Goal: Transaction & Acquisition: Obtain resource

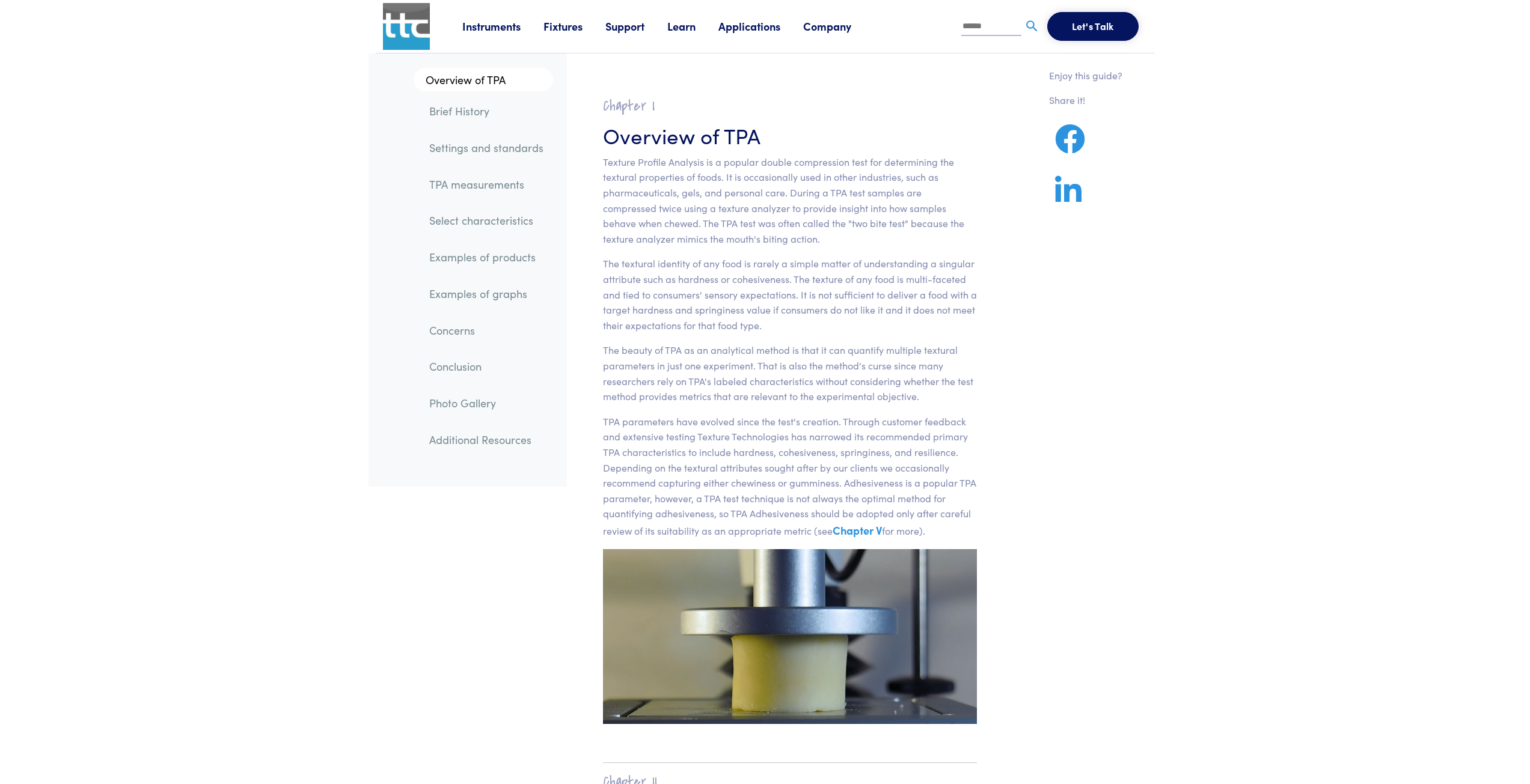
click at [487, 22] on link "Instruments" at bounding box center [502, 26] width 81 height 15
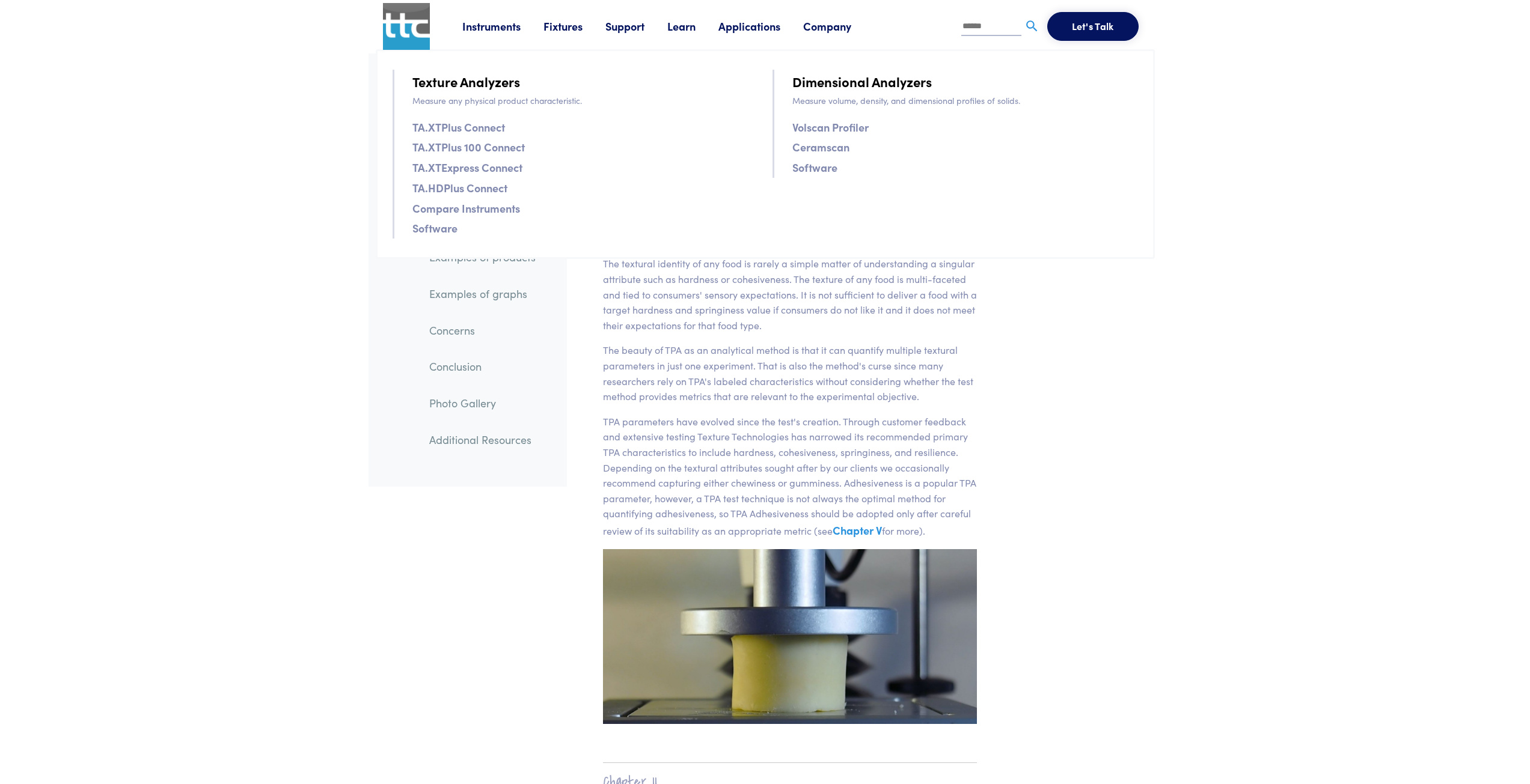
click at [481, 125] on link "TA.XTPlus Connect" at bounding box center [459, 127] width 93 height 18
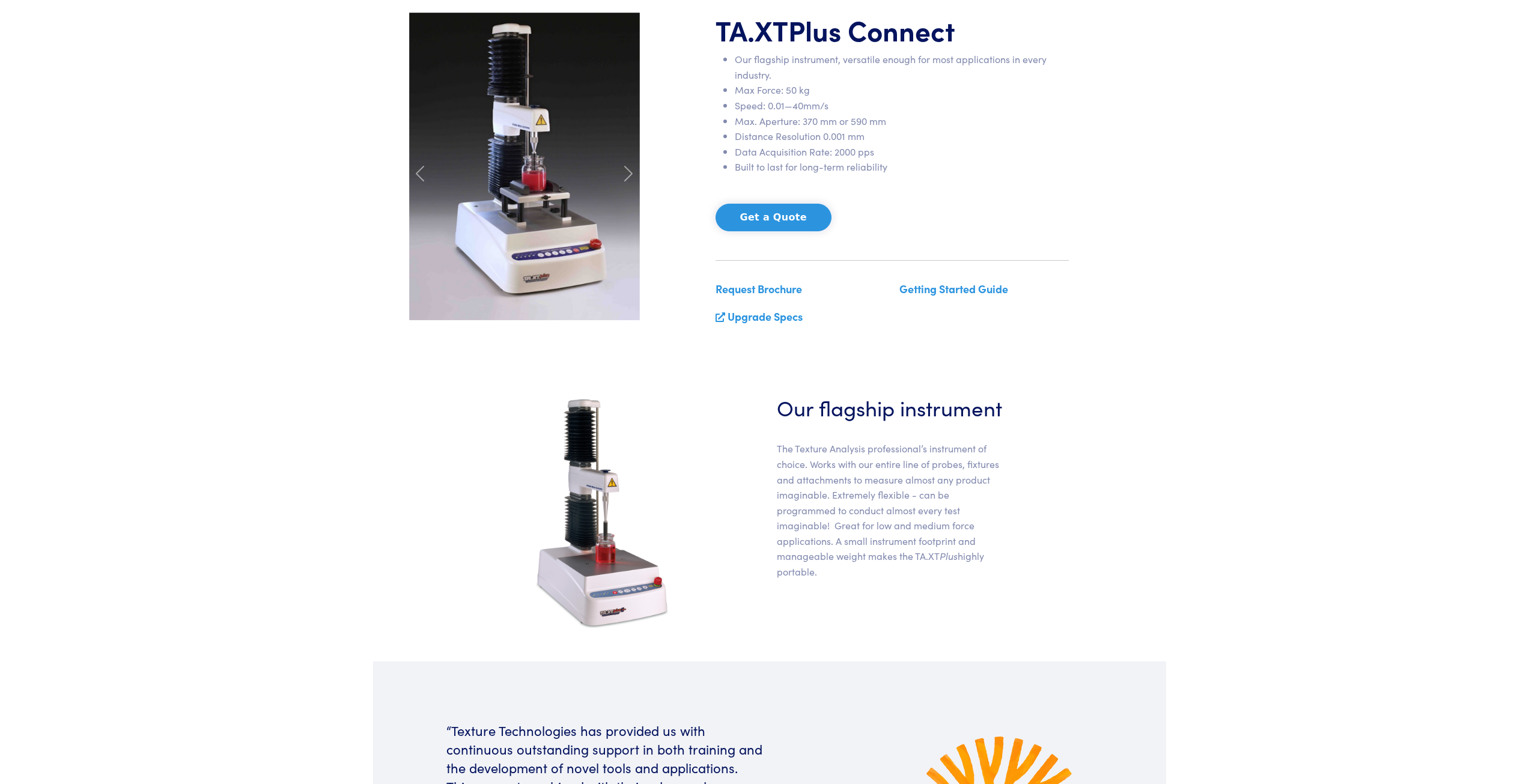
scroll to position [120, 0]
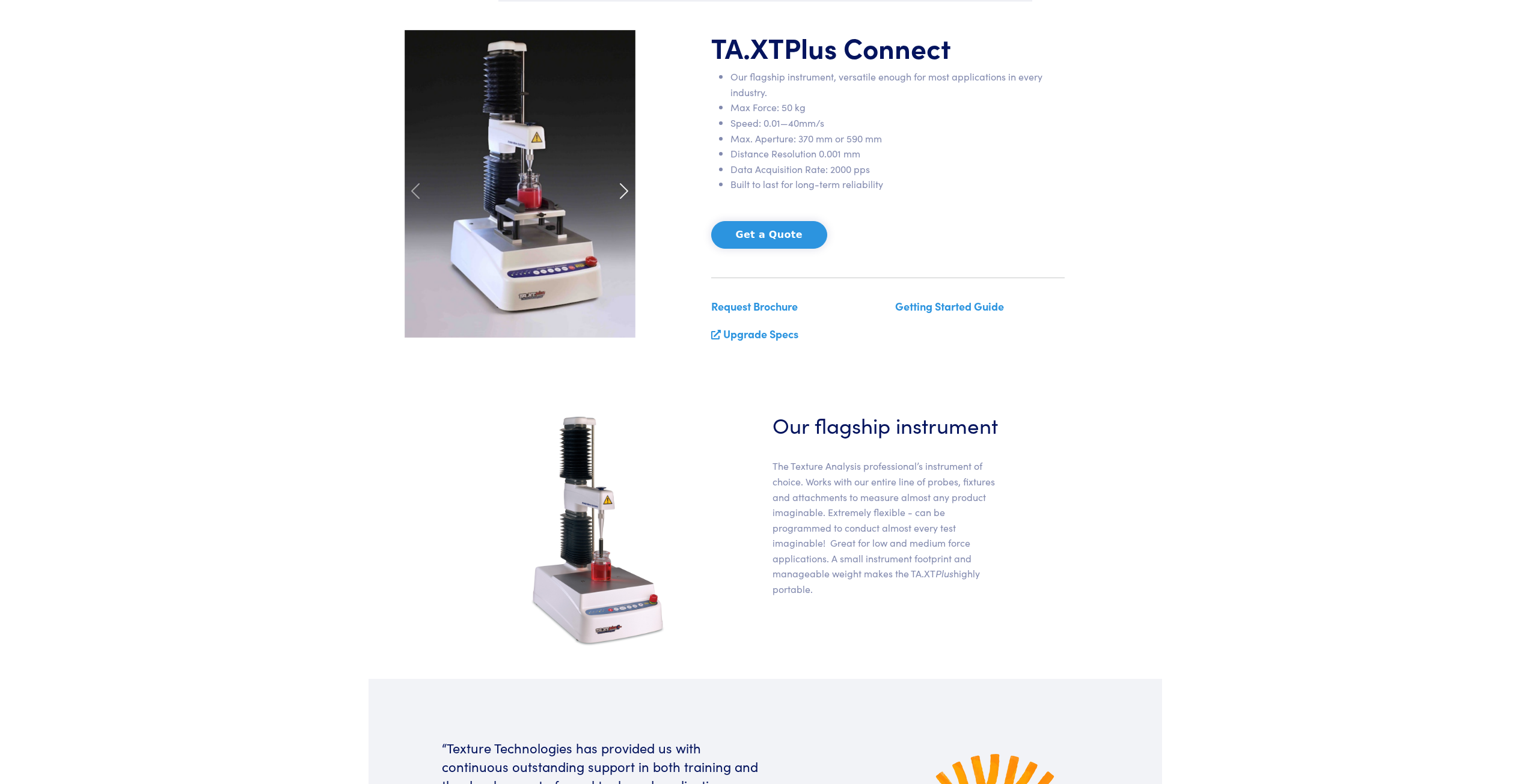
click at [618, 180] on div at bounding box center [623, 191] width 36 height 323
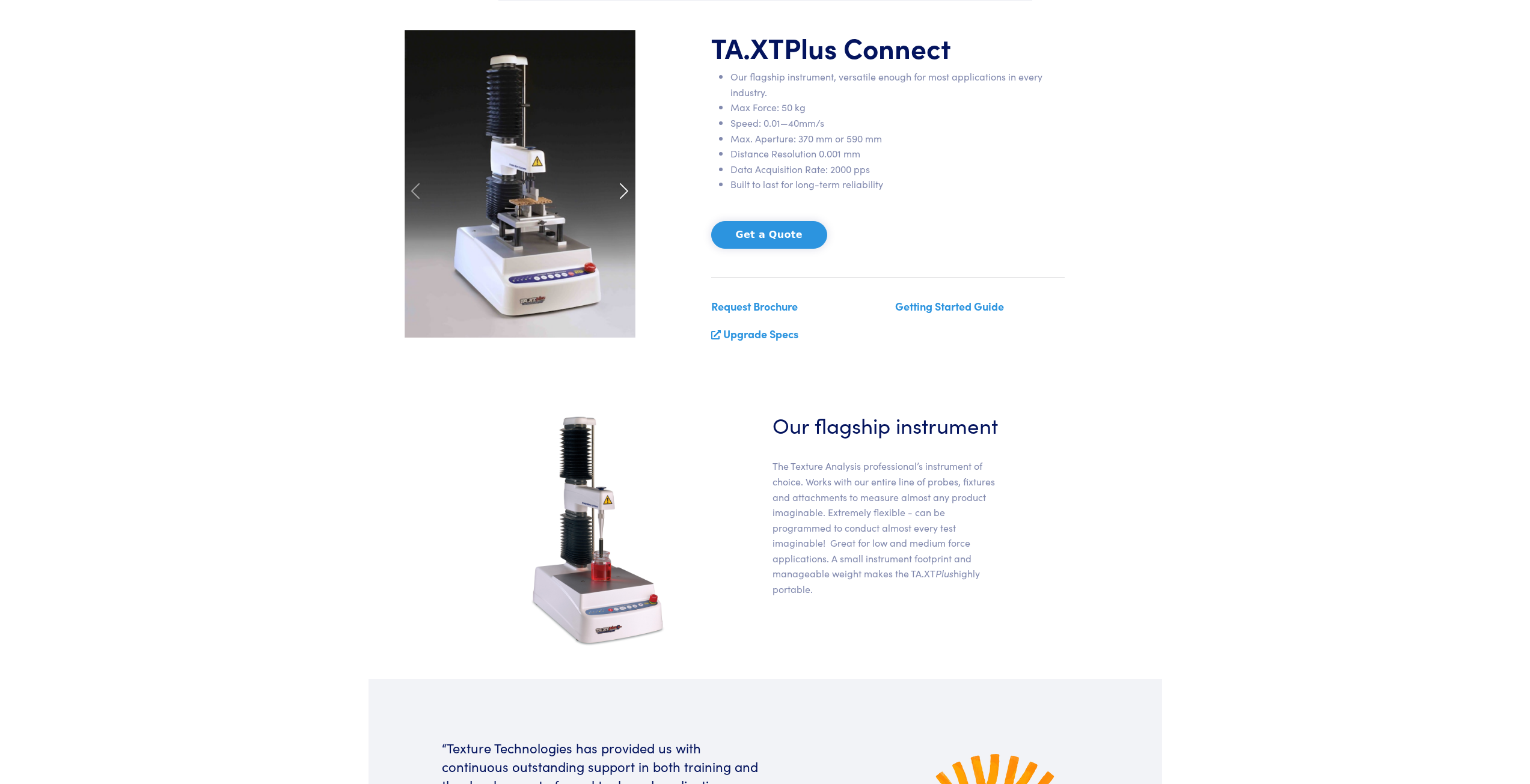
click at [618, 183] on span at bounding box center [624, 191] width 19 height 19
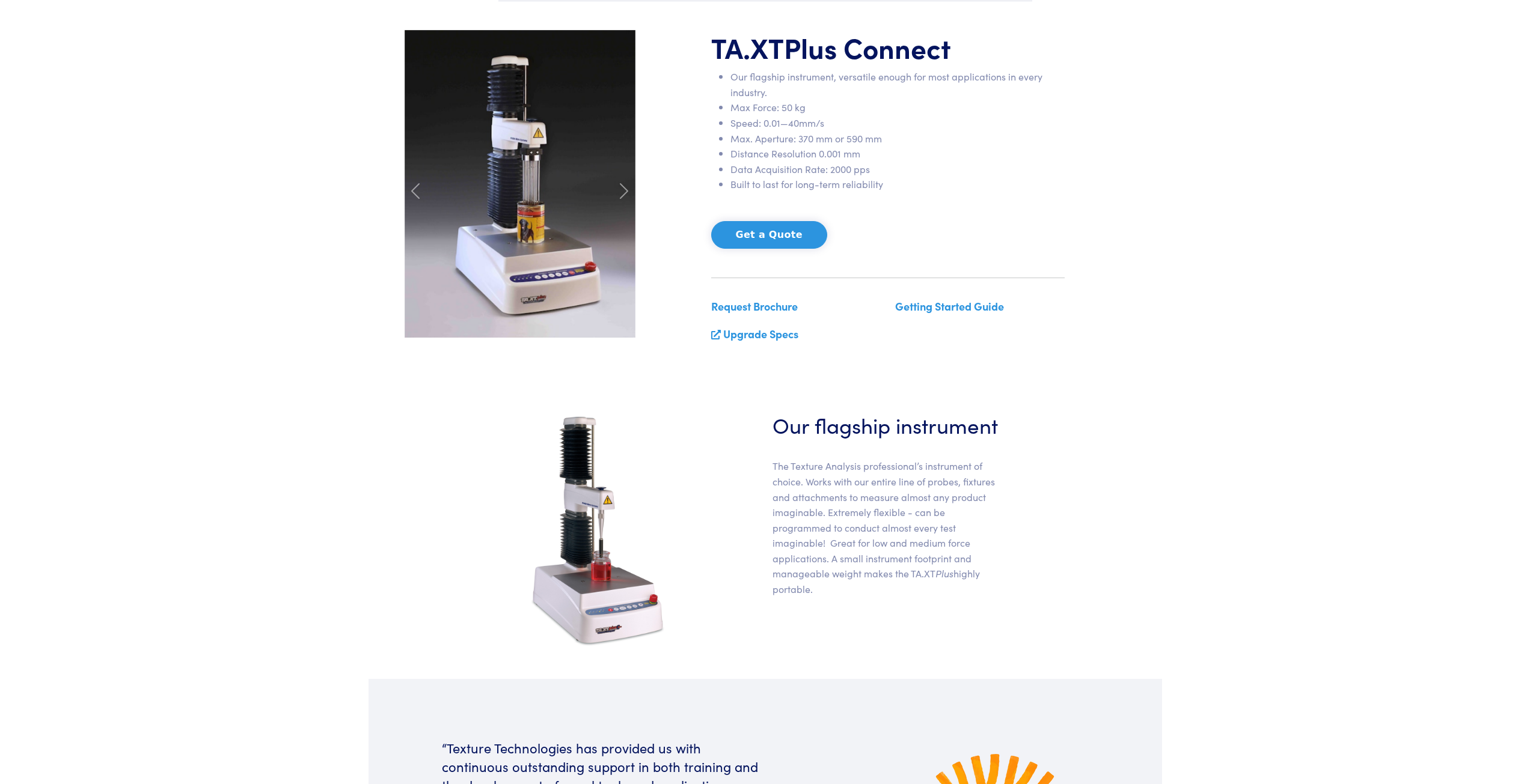
click at [761, 236] on button "Get a Quote" at bounding box center [769, 235] width 116 height 28
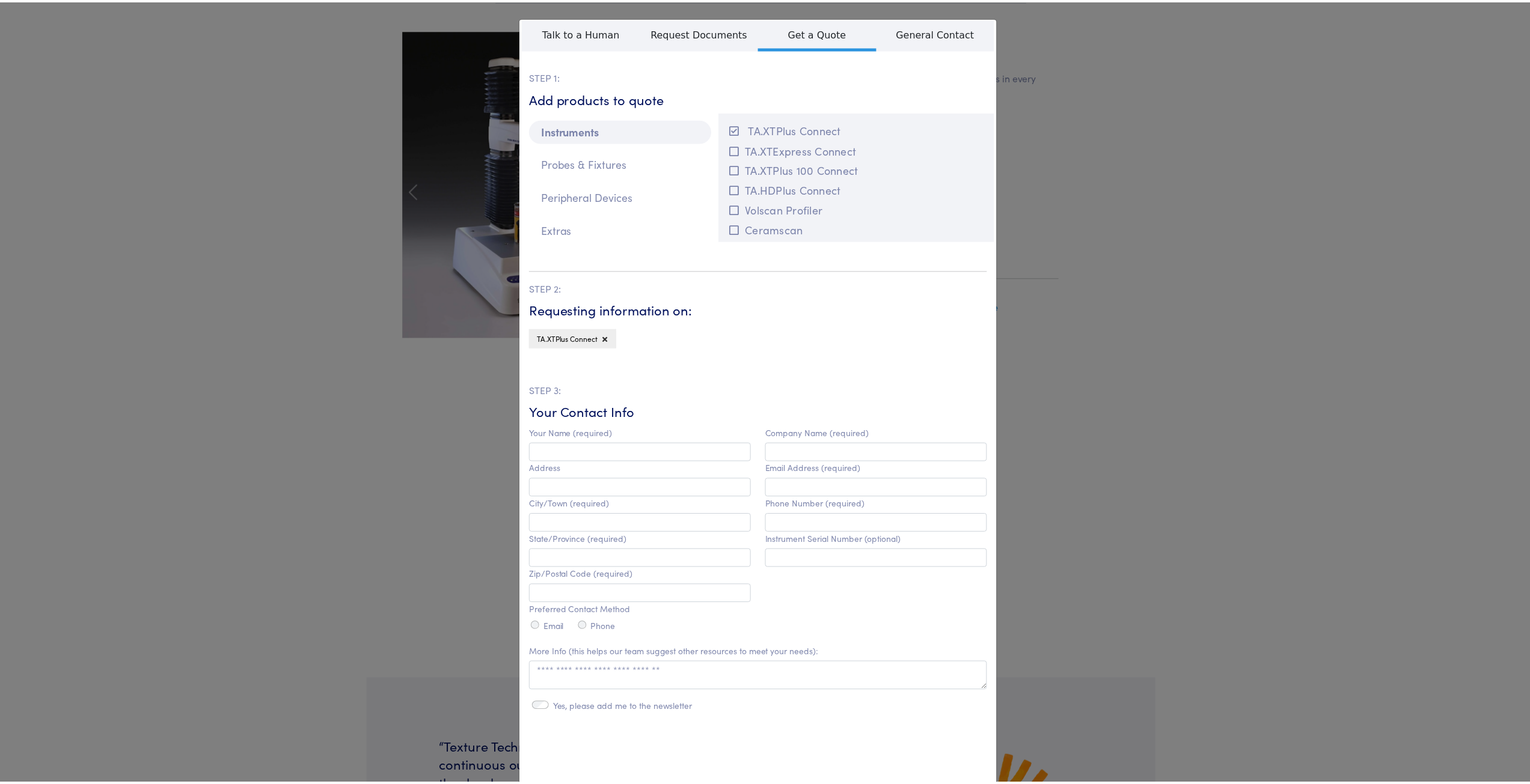
scroll to position [109, 0]
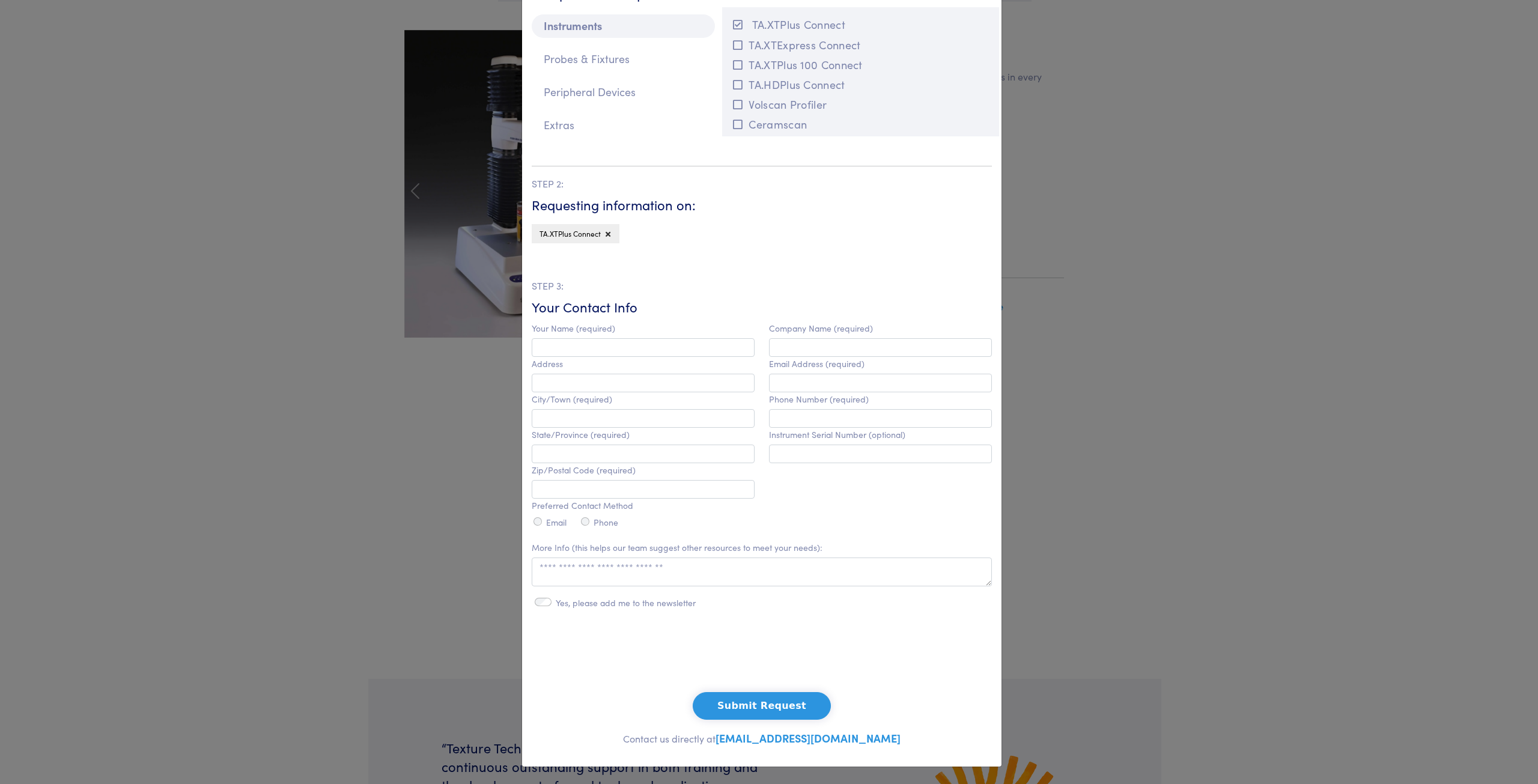
click at [424, 292] on div "**********" at bounding box center [769, 392] width 1538 height 784
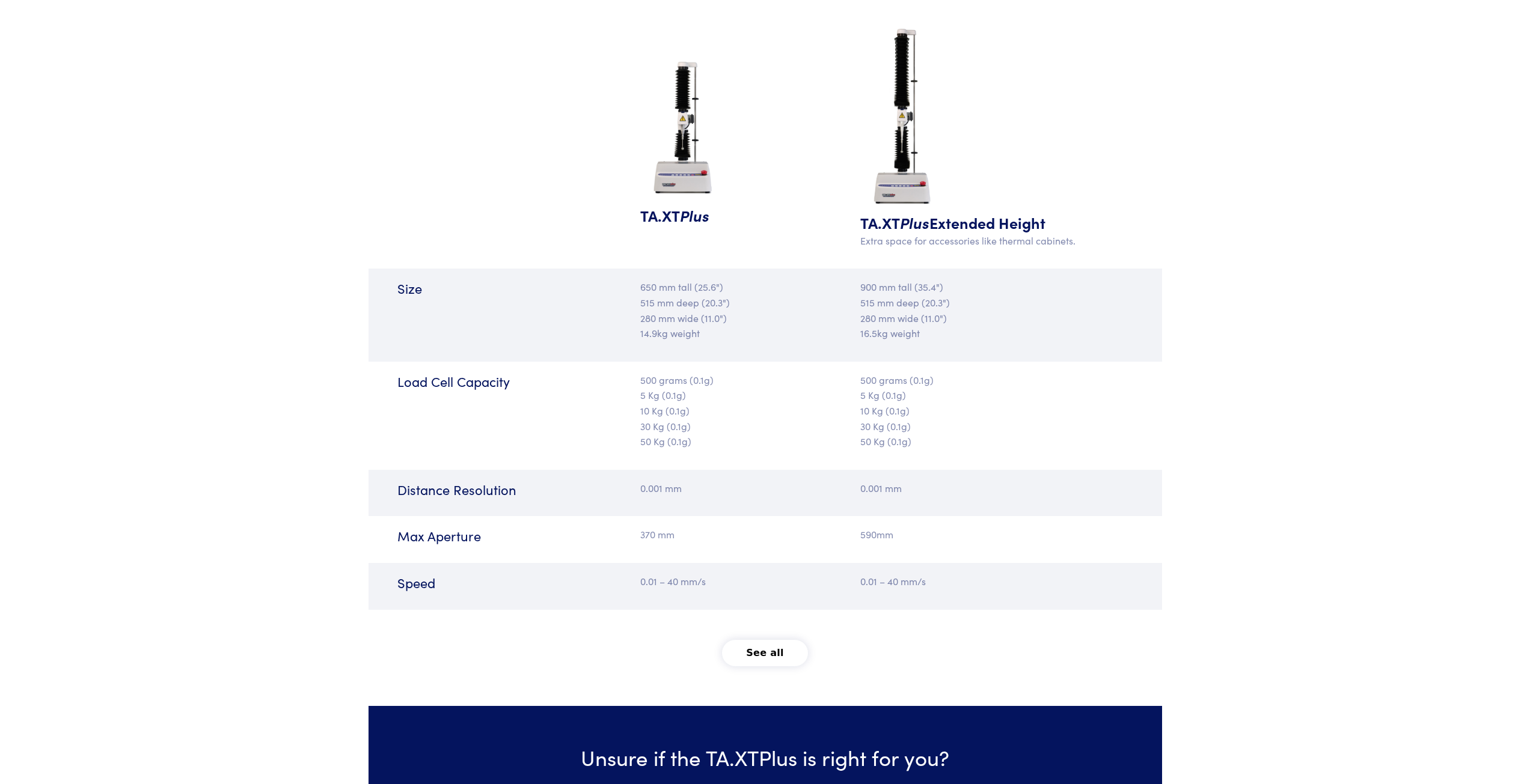
scroll to position [1201, 0]
